Goal: Task Accomplishment & Management: Manage account settings

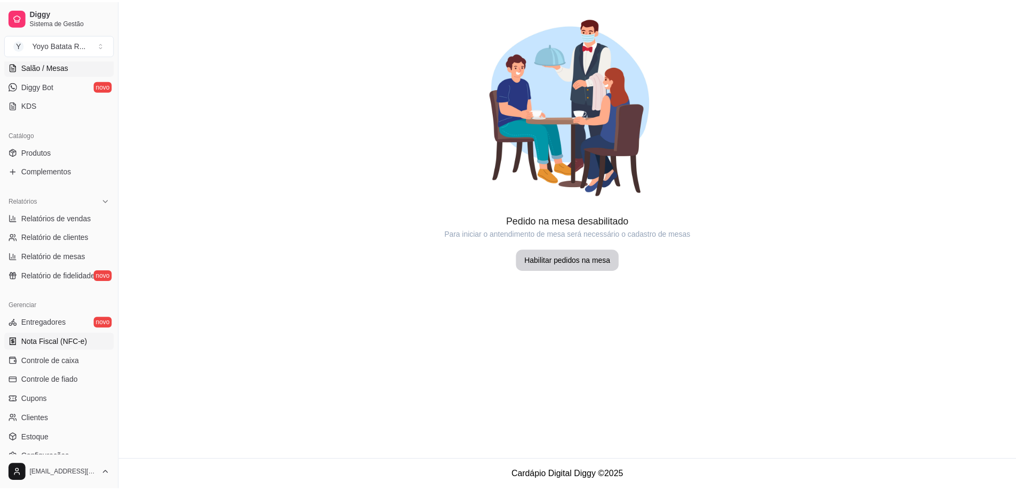
scroll to position [213, 0]
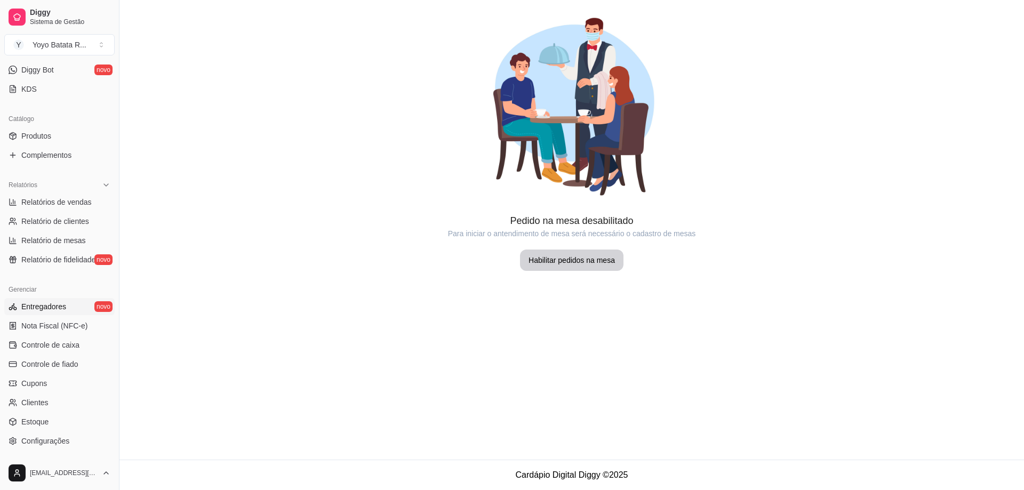
click at [63, 307] on span "Entregadores" at bounding box center [43, 306] width 45 height 11
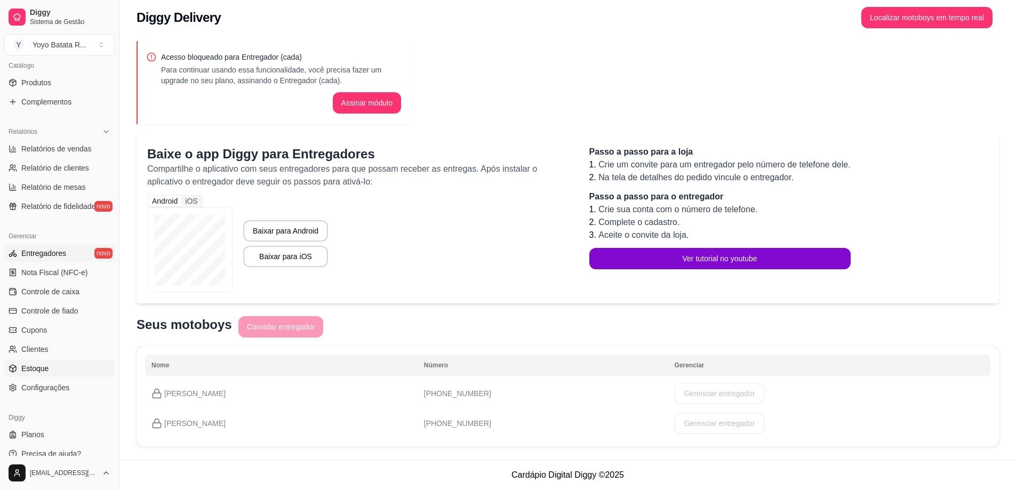
scroll to position [277, 0]
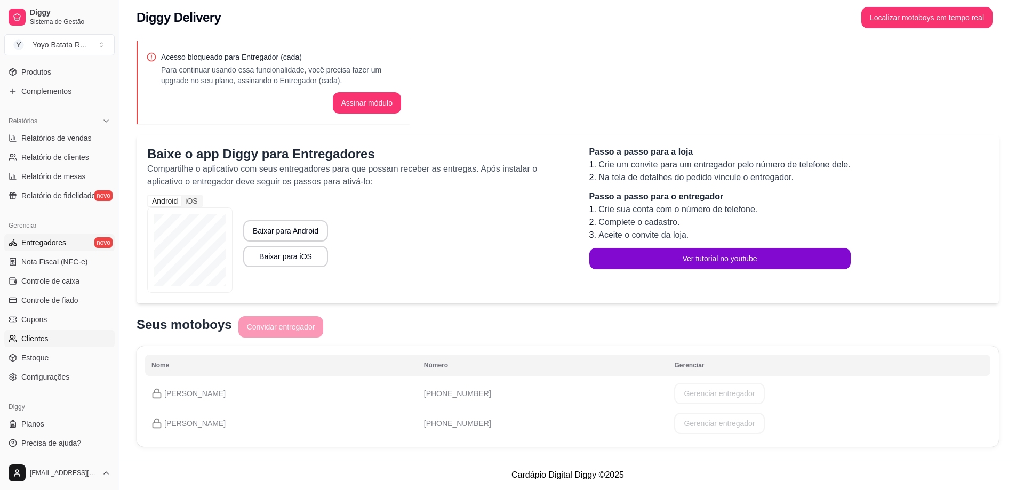
click at [64, 339] on link "Clientes" at bounding box center [59, 338] width 110 height 17
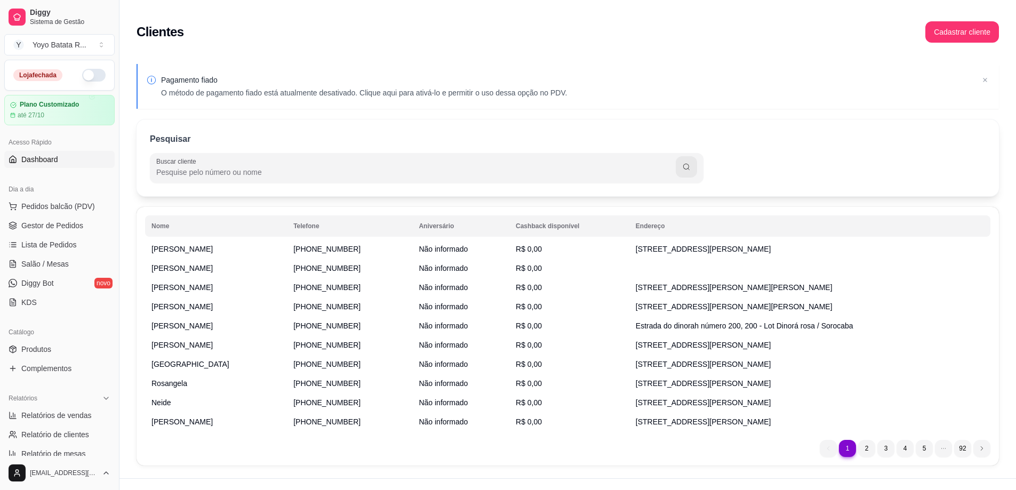
click at [45, 158] on span "Dashboard" at bounding box center [39, 159] width 37 height 11
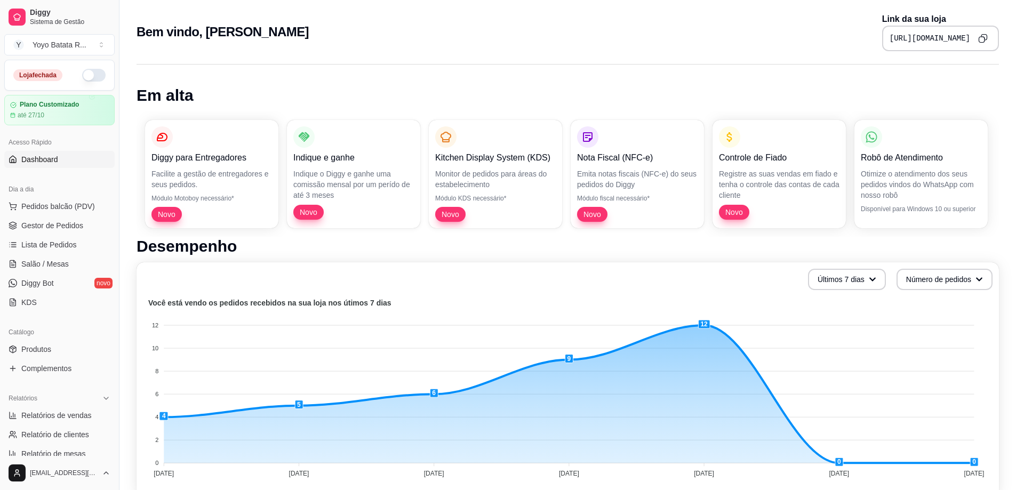
click at [961, 142] on div "Robô de Atendimento" at bounding box center [921, 145] width 121 height 38
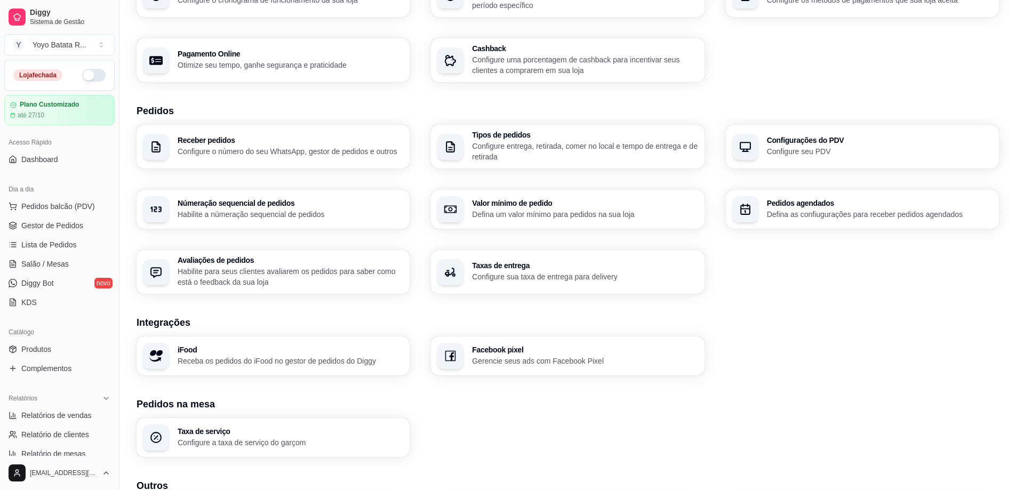
scroll to position [160, 0]
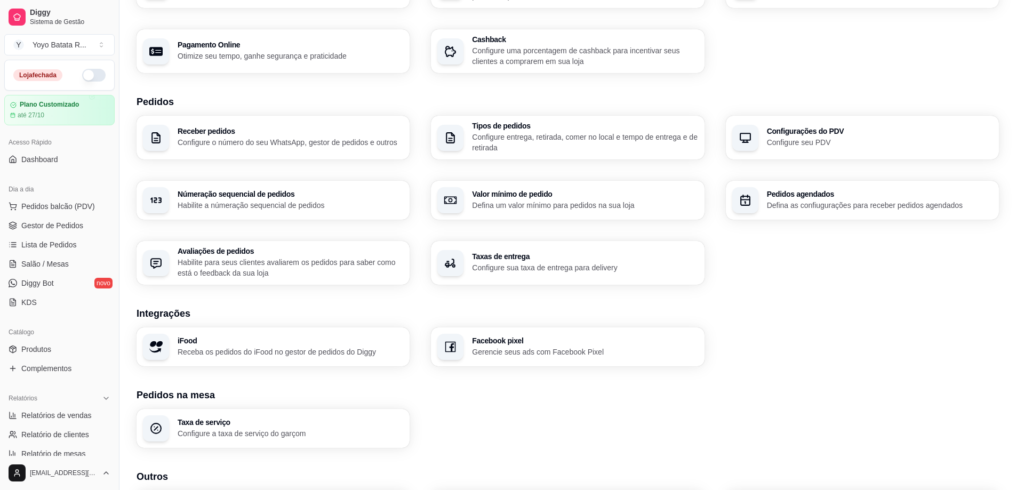
click at [285, 142] on p "Configure o número do seu WhatsApp, gestor de pedidos e outros" at bounding box center [291, 142] width 226 height 11
click at [595, 139] on p "Configure entrega, retirada, comer no local e tempo de entrega e de retirada" at bounding box center [584, 142] width 219 height 21
click at [848, 147] on p "Configure seu PDV" at bounding box center [878, 142] width 219 height 10
click at [362, 262] on p "Habilite para seus clientes avaliarem os pedidos para saber como está o feedbac…" at bounding box center [289, 267] width 219 height 21
click at [564, 201] on p "Defina um valor mínimo para pedidos na sua loja" at bounding box center [585, 205] width 226 height 11
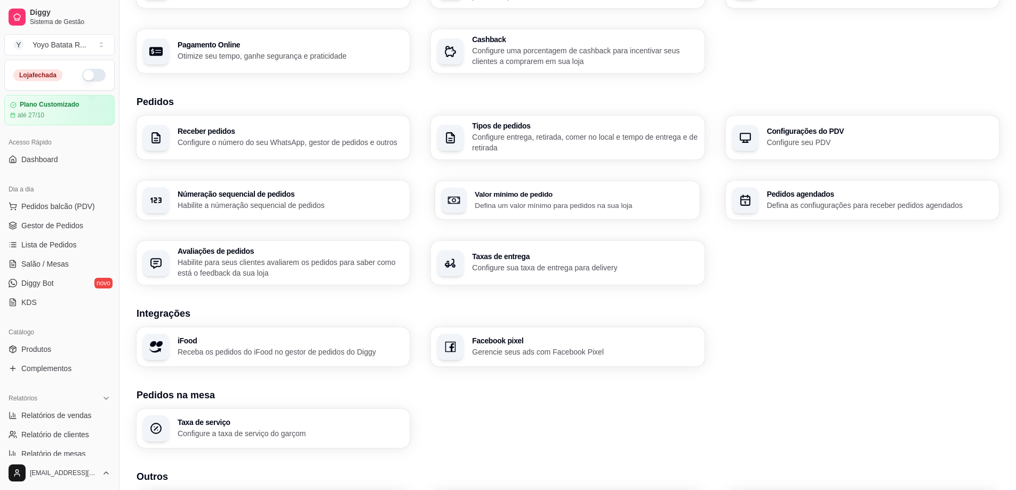
click at [552, 199] on div "Valor mínimo de pedido Defina um valor mínimo para pedidos na sua loja" at bounding box center [584, 200] width 219 height 20
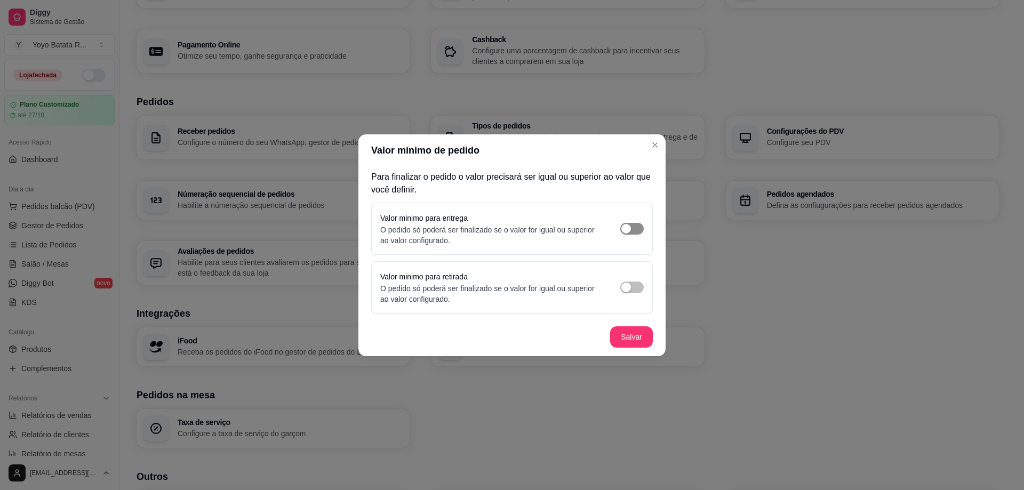
click at [637, 227] on span "button" at bounding box center [631, 229] width 23 height 12
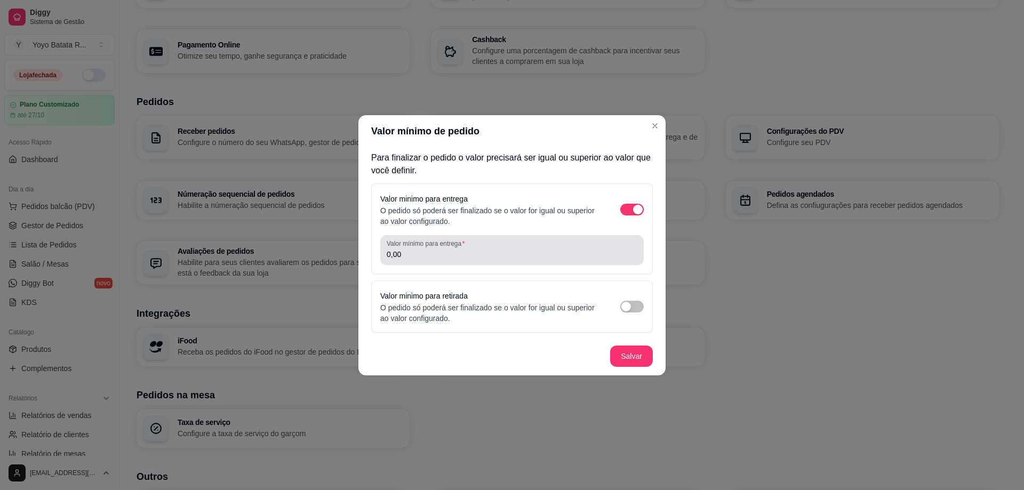
click at [418, 254] on input "0,00" at bounding box center [512, 254] width 251 height 11
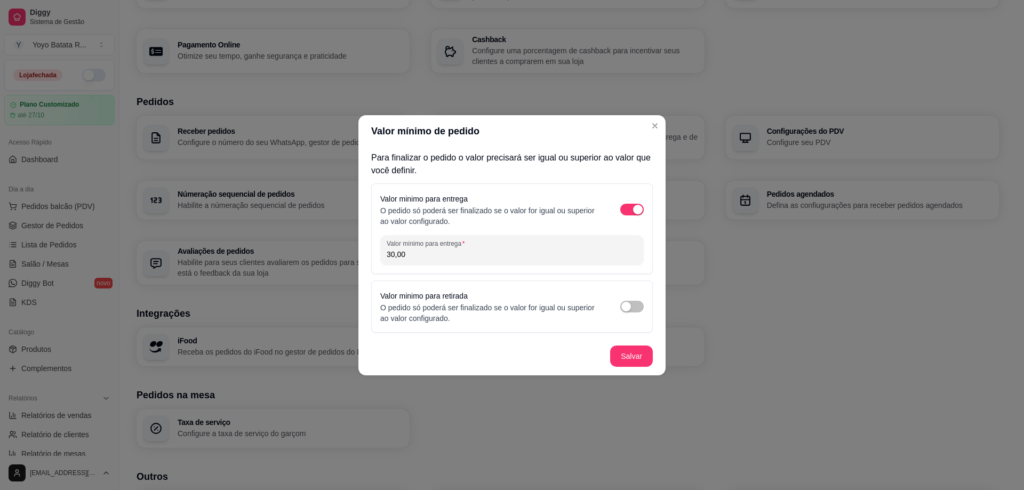
type input "30,00"
click at [495, 277] on div "Para finalizar o pedido o valor precisará ser igual ou superior ao valor que vo…" at bounding box center [511, 242] width 307 height 190
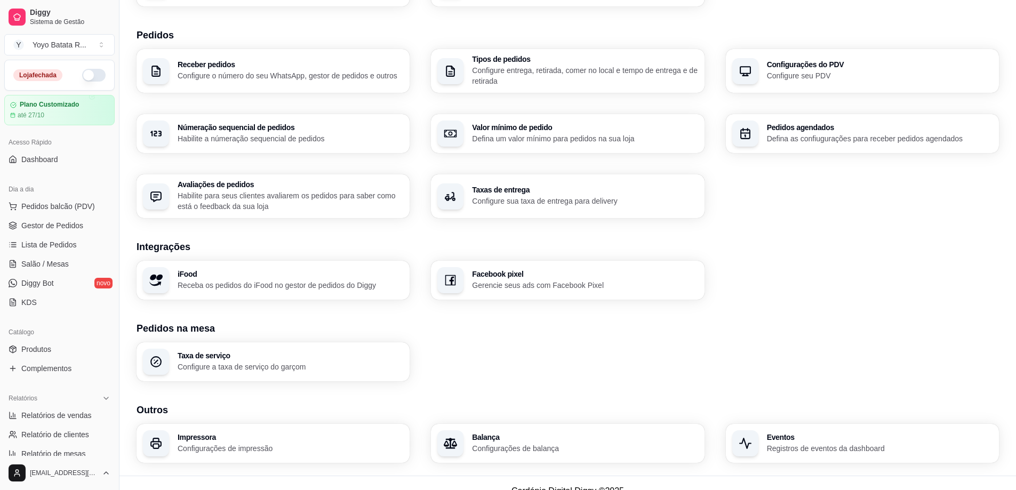
scroll to position [243, 0]
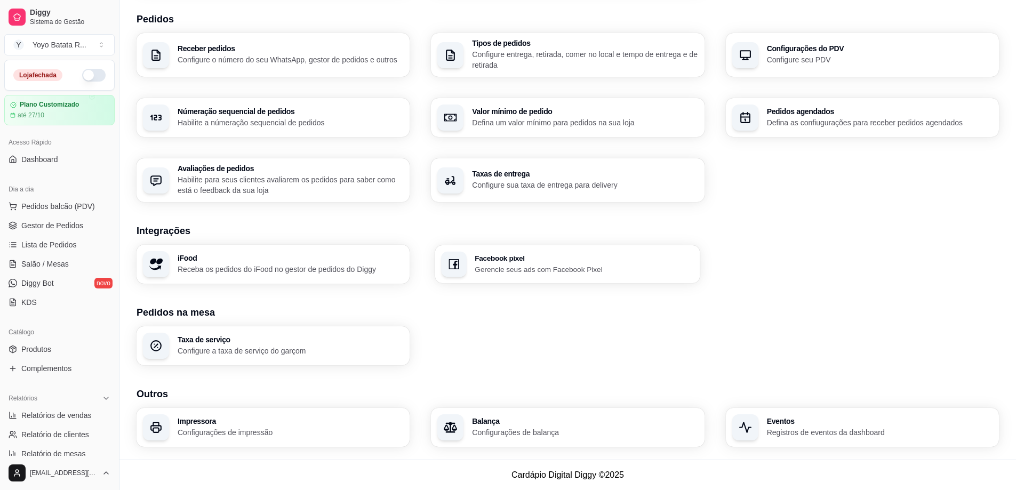
click at [567, 255] on h3 "Facebook pixel" at bounding box center [584, 257] width 219 height 7
click at [806, 436] on p "Registros de eventos da dashboard" at bounding box center [880, 432] width 226 height 11
